Goal: Complete application form

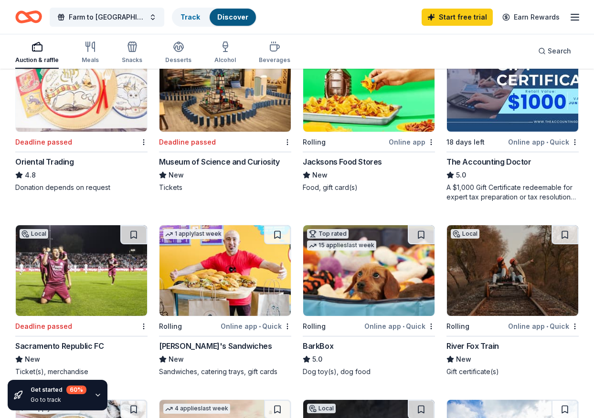
scroll to position [495, 0]
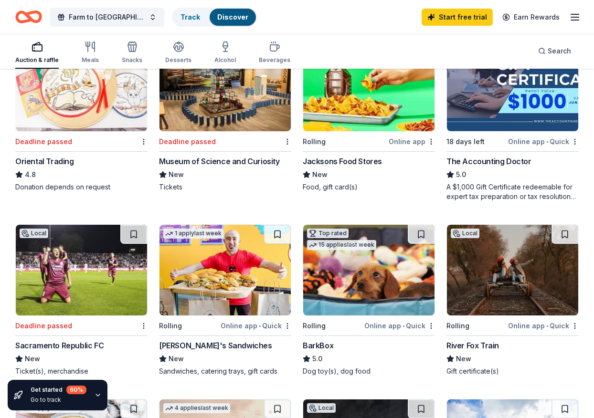
click at [496, 278] on img at bounding box center [512, 270] width 131 height 91
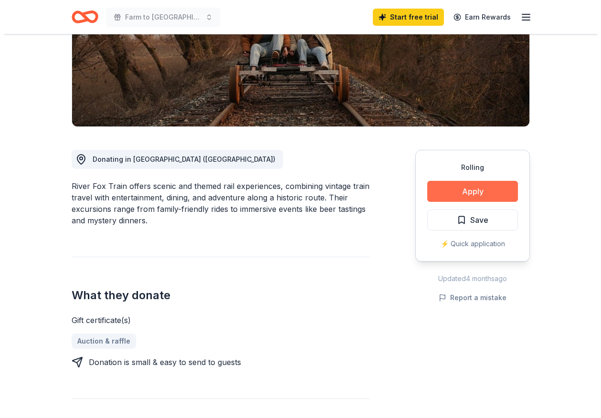
scroll to position [167, 0]
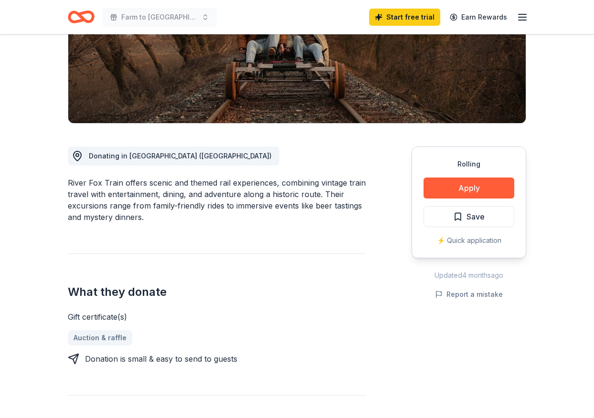
click at [474, 198] on div "Rolling Apply Save ⚡️ Quick application" at bounding box center [469, 203] width 115 height 112
click at [473, 194] on button "Apply" at bounding box center [469, 188] width 91 height 21
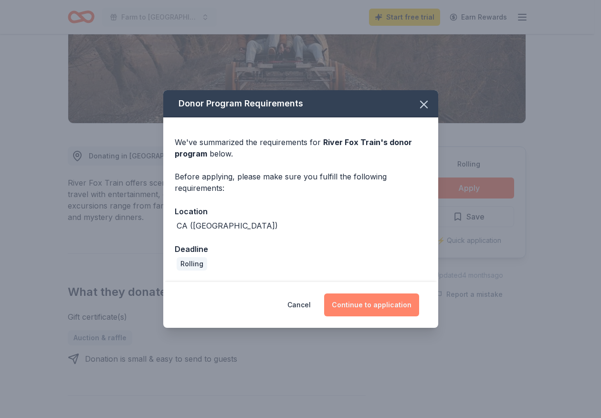
click at [372, 308] on button "Continue to application" at bounding box center [371, 305] width 95 height 23
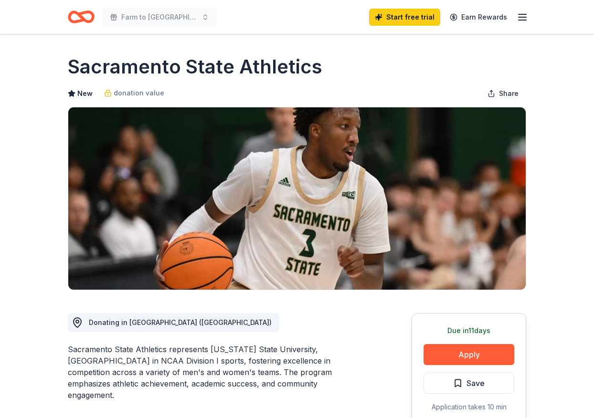
scroll to position [307, 0]
